Goal: Transaction & Acquisition: Purchase product/service

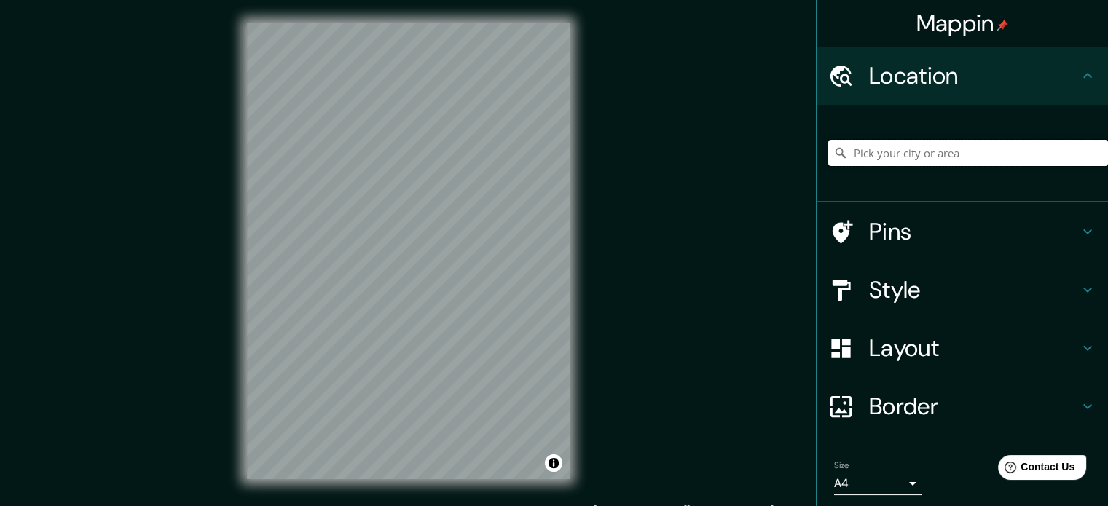
click at [909, 159] on input "Pick your city or area" at bounding box center [968, 153] width 280 height 26
type input "[GEOGRAPHIC_DATA], [GEOGRAPHIC_DATA], [GEOGRAPHIC_DATA]"
click at [900, 293] on h4 "Style" at bounding box center [974, 289] width 210 height 29
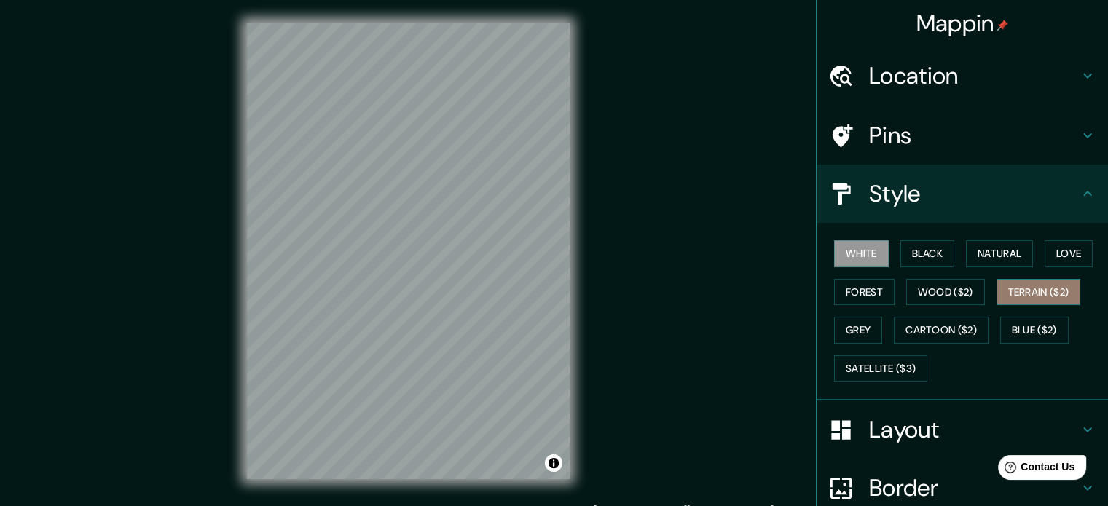
click at [1025, 292] on button "Terrain ($2)" at bounding box center [1038, 292] width 84 height 27
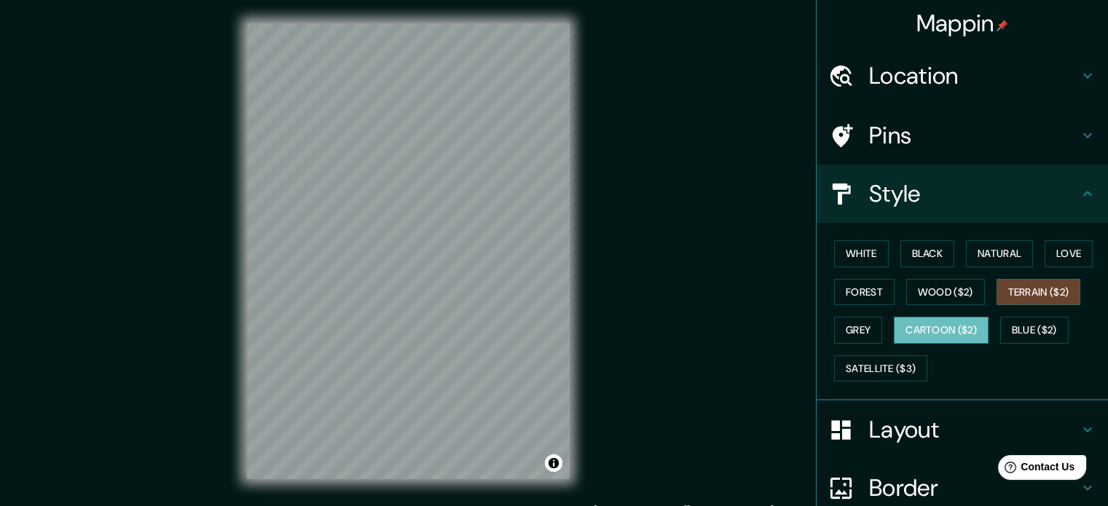
click at [932, 326] on button "Cartoon ($2)" at bounding box center [941, 330] width 95 height 27
click at [1007, 326] on button "Blue ($2)" at bounding box center [1034, 330] width 68 height 27
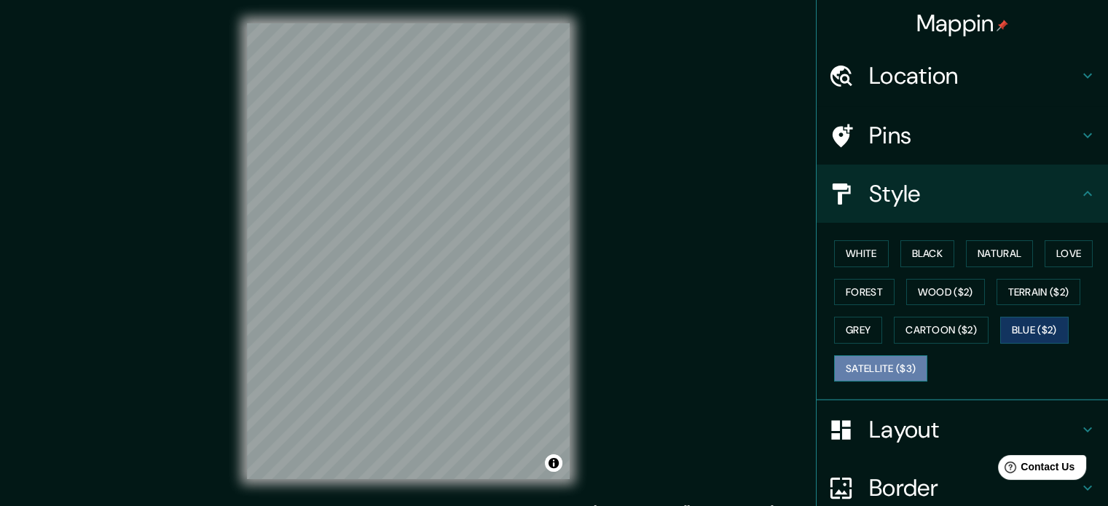
click at [892, 369] on button "Satellite ($3)" at bounding box center [880, 368] width 93 height 27
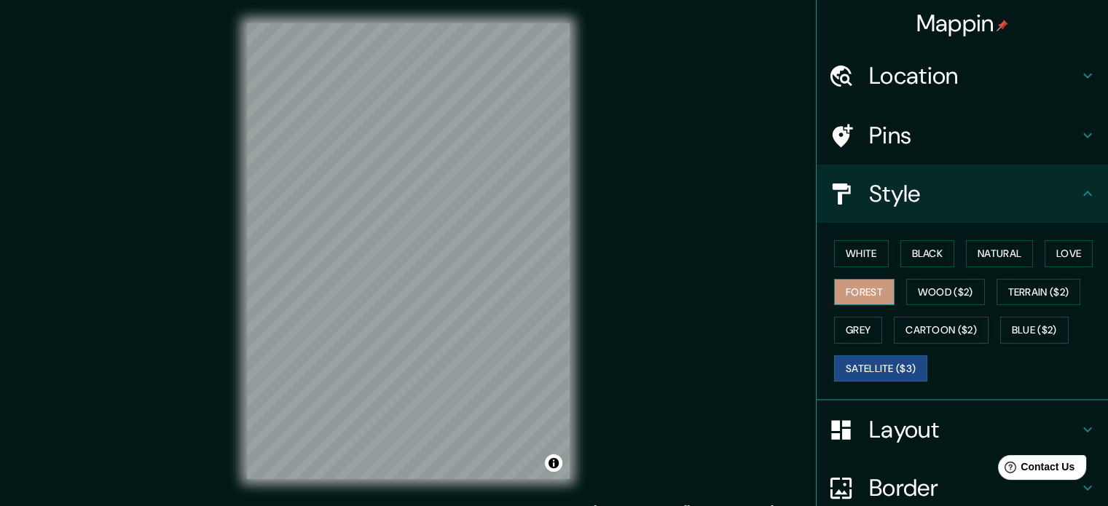
click at [865, 293] on button "Forest" at bounding box center [864, 292] width 60 height 27
click at [929, 296] on button "Wood ($2)" at bounding box center [945, 292] width 79 height 27
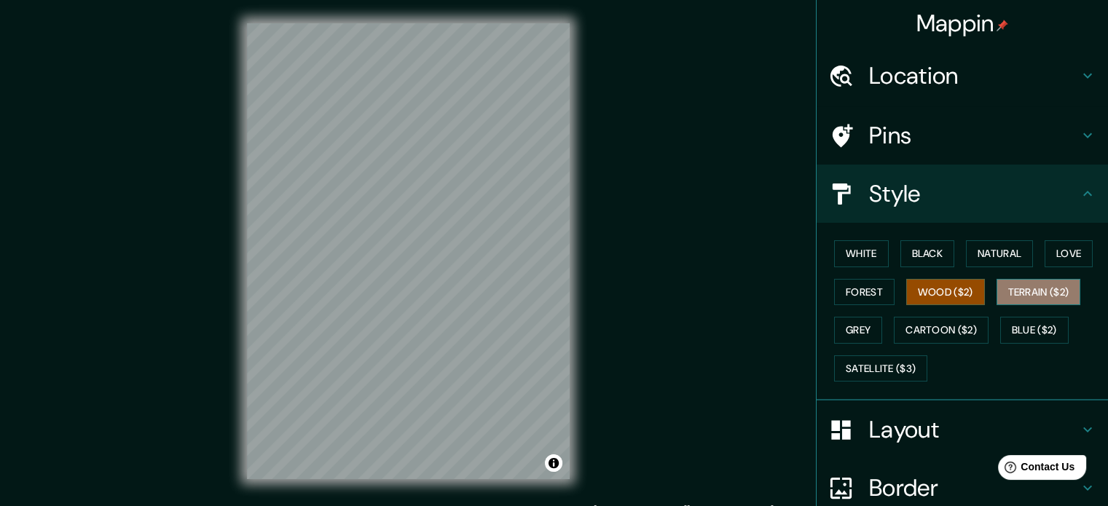
click at [1011, 291] on button "Terrain ($2)" at bounding box center [1038, 292] width 84 height 27
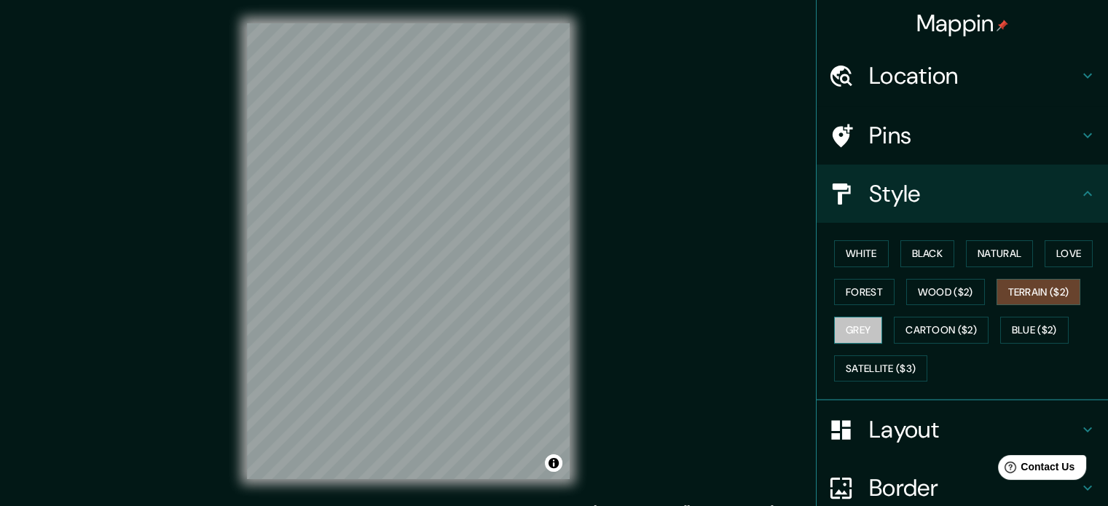
click at [860, 333] on button "Grey" at bounding box center [858, 330] width 48 height 27
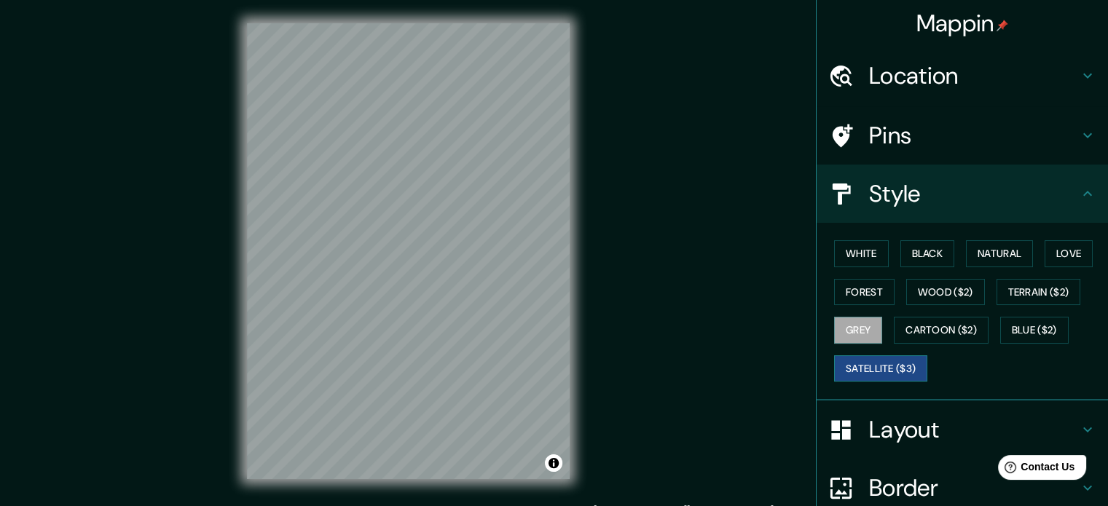
click at [906, 376] on button "Satellite ($3)" at bounding box center [880, 368] width 93 height 27
click at [828, 259] on div "White Black Natural Love Forest Wood ($2) Terrain ($2) Grey Cartoon ($2) Blue (…" at bounding box center [968, 311] width 280 height 153
click at [834, 256] on button "White" at bounding box center [861, 253] width 55 height 27
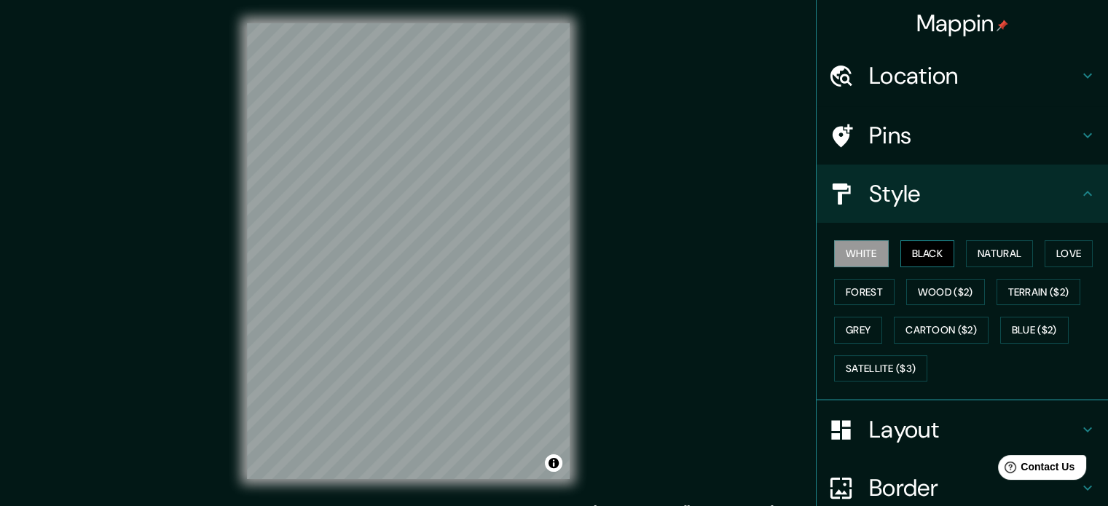
click at [923, 259] on button "Black" at bounding box center [927, 253] width 55 height 27
click at [967, 250] on button "Natural" at bounding box center [999, 253] width 67 height 27
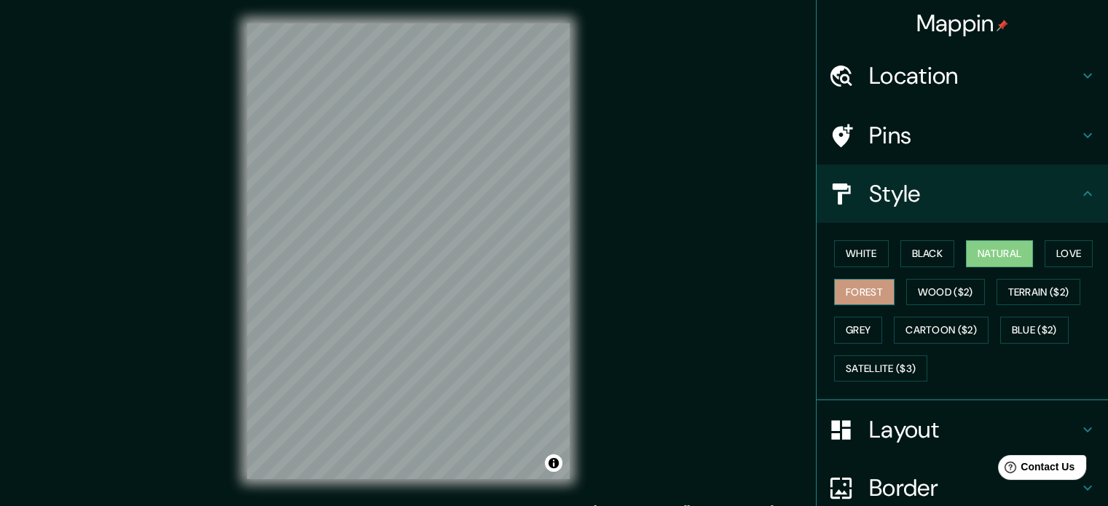
click at [860, 301] on button "Forest" at bounding box center [864, 292] width 60 height 27
click at [941, 296] on button "Wood ($2)" at bounding box center [945, 292] width 79 height 27
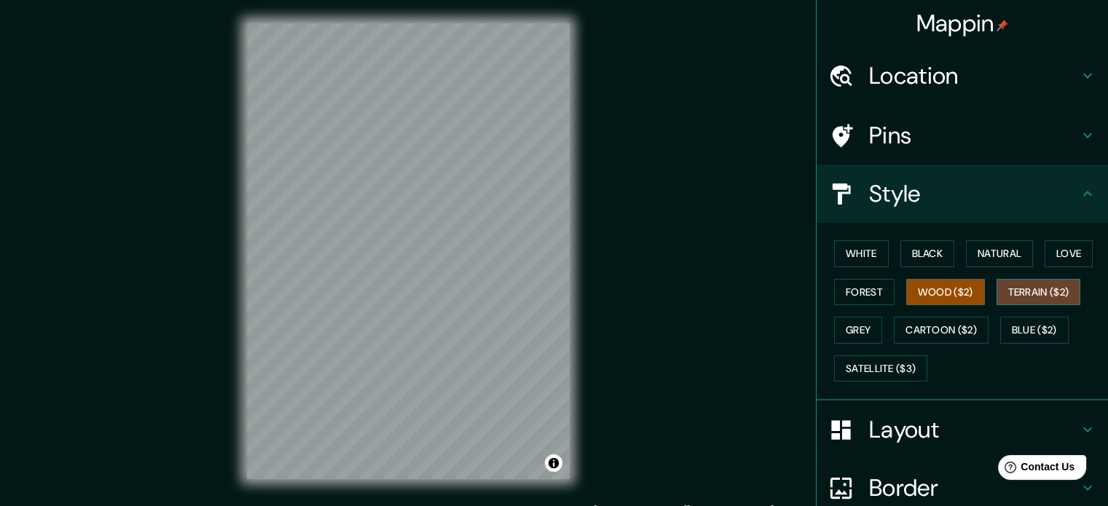
click at [996, 288] on button "Terrain ($2)" at bounding box center [1038, 292] width 84 height 27
click at [857, 326] on button "Grey" at bounding box center [858, 330] width 48 height 27
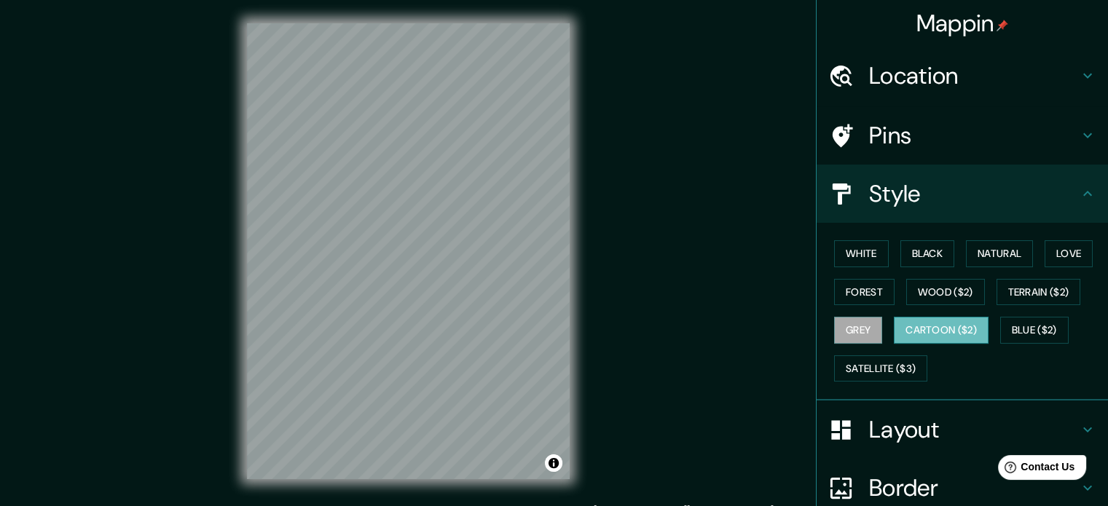
click at [916, 329] on button "Cartoon ($2)" at bounding box center [941, 330] width 95 height 27
click at [1042, 335] on button "Blue ($2)" at bounding box center [1034, 330] width 68 height 27
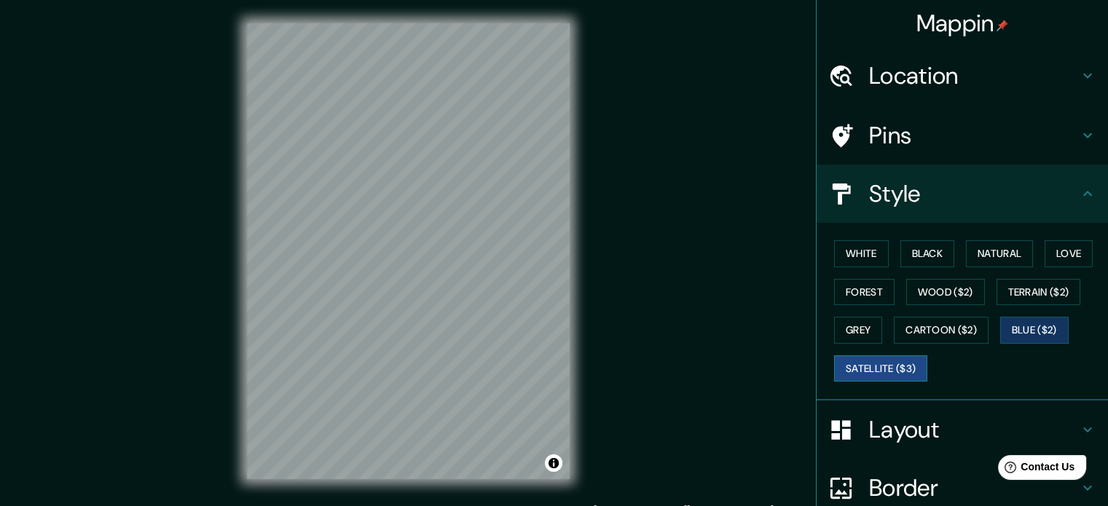
click at [884, 363] on button "Satellite ($3)" at bounding box center [880, 368] width 93 height 27
click at [1062, 254] on button "Love" at bounding box center [1069, 253] width 48 height 27
